Goal: Navigation & Orientation: Go to known website

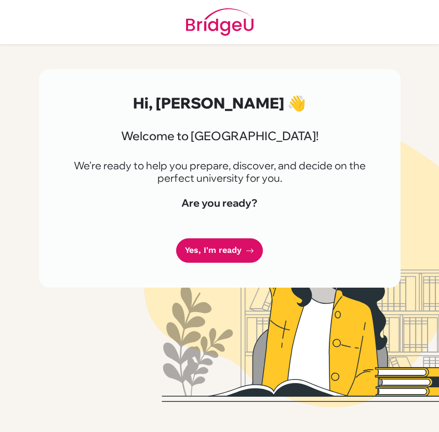
click at [255, 197] on h4 "Are you ready?" at bounding box center [220, 203] width 312 height 12
click at [207, 245] on link "Yes, I'm ready" at bounding box center [219, 250] width 87 height 24
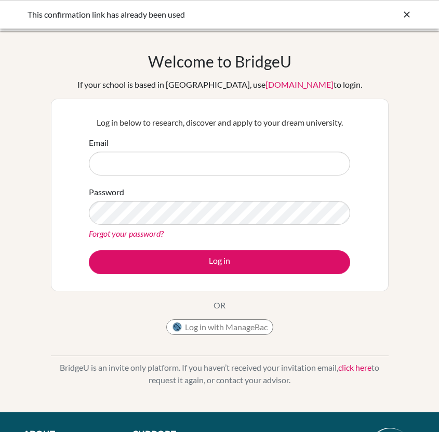
click at [407, 12] on icon at bounding box center [406, 14] width 10 height 10
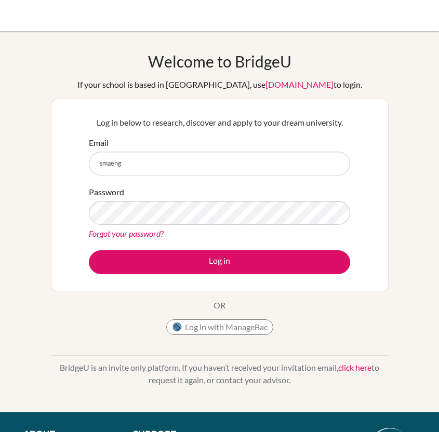
type input "[EMAIL_ADDRESS][DOMAIN_NAME]"
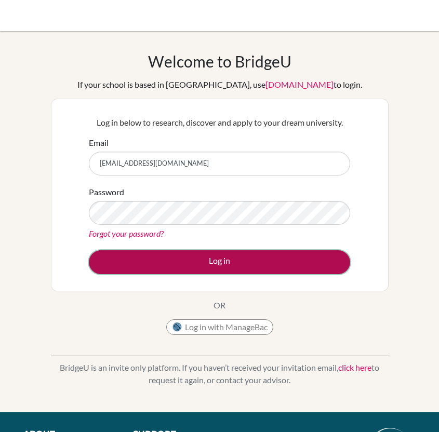
click at [203, 262] on button "Log in" at bounding box center [219, 262] width 261 height 24
